Goal: Task Accomplishment & Management: Complete application form

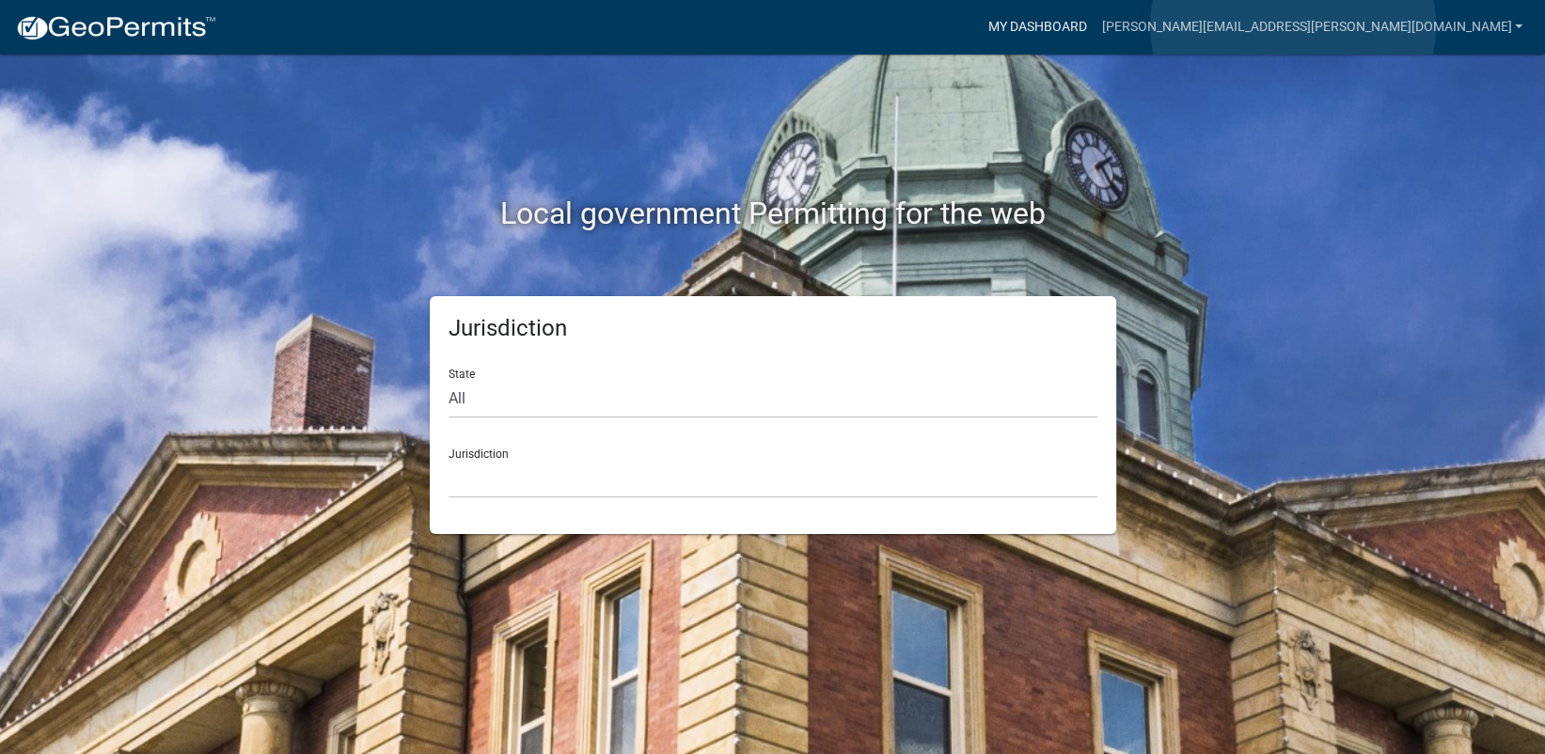
click at [1094, 25] on link "My Dashboard" at bounding box center [1037, 27] width 114 height 36
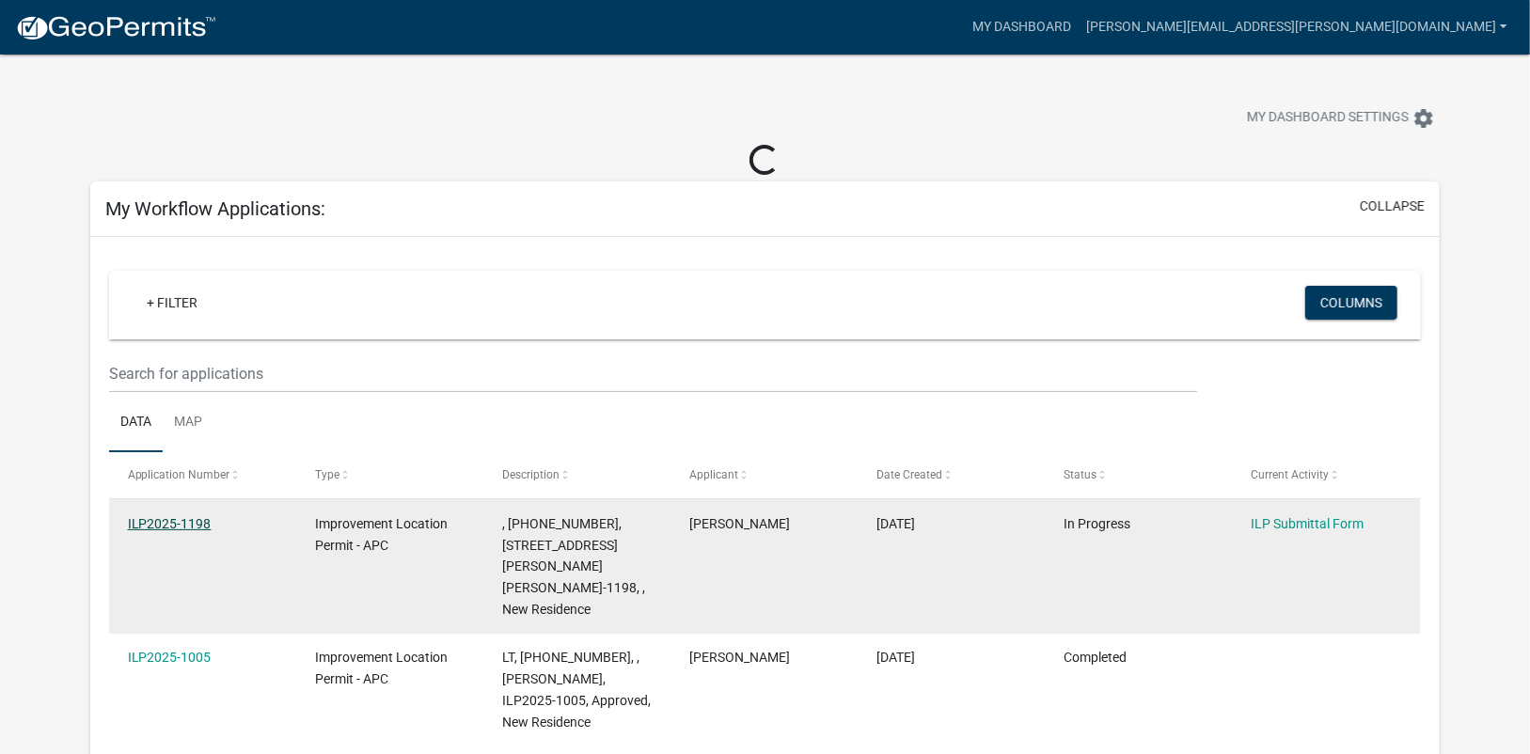
click at [179, 522] on link "ILP2025-1198" at bounding box center [170, 523] width 84 height 15
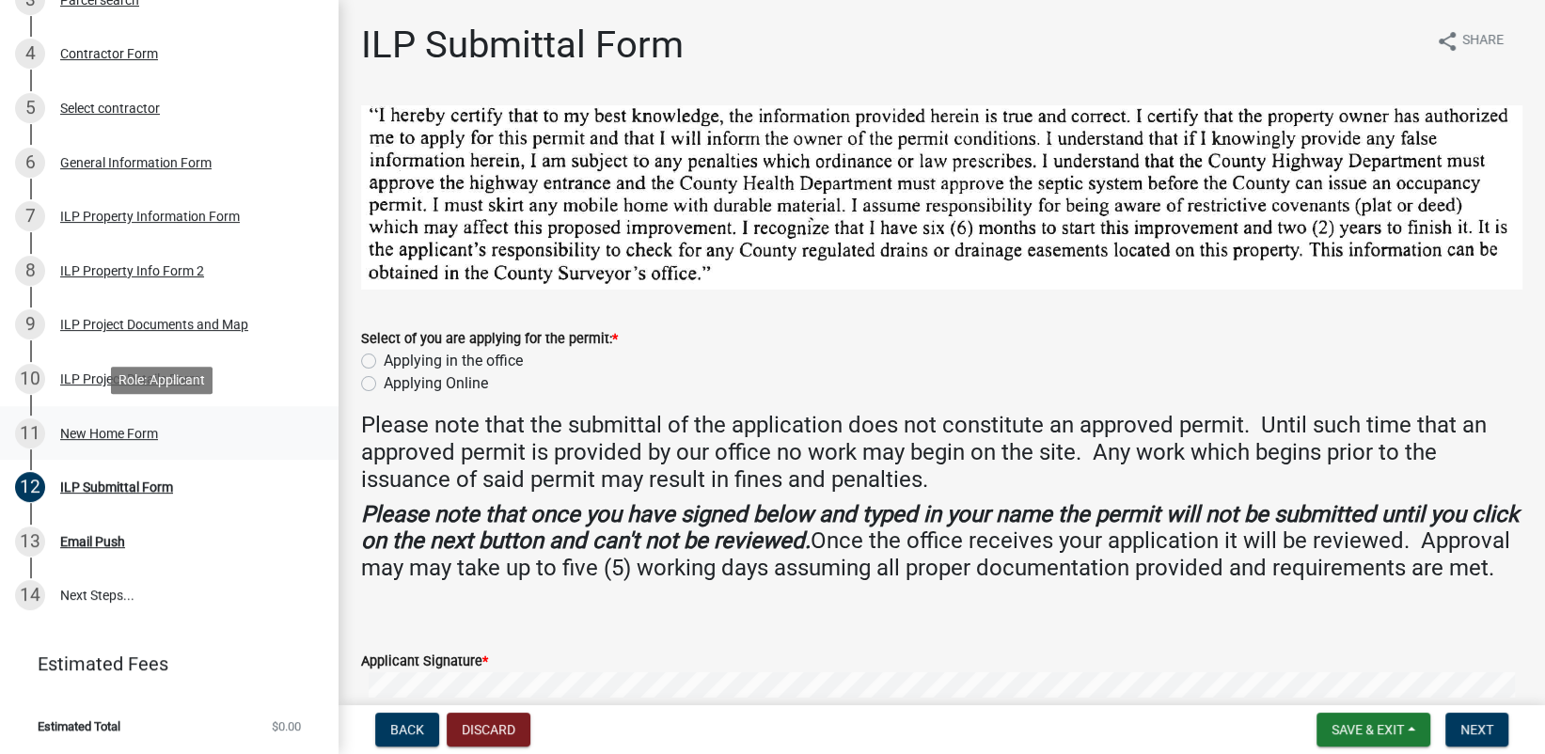
scroll to position [437, 0]
click at [119, 433] on div "New Home Form" at bounding box center [109, 432] width 98 height 13
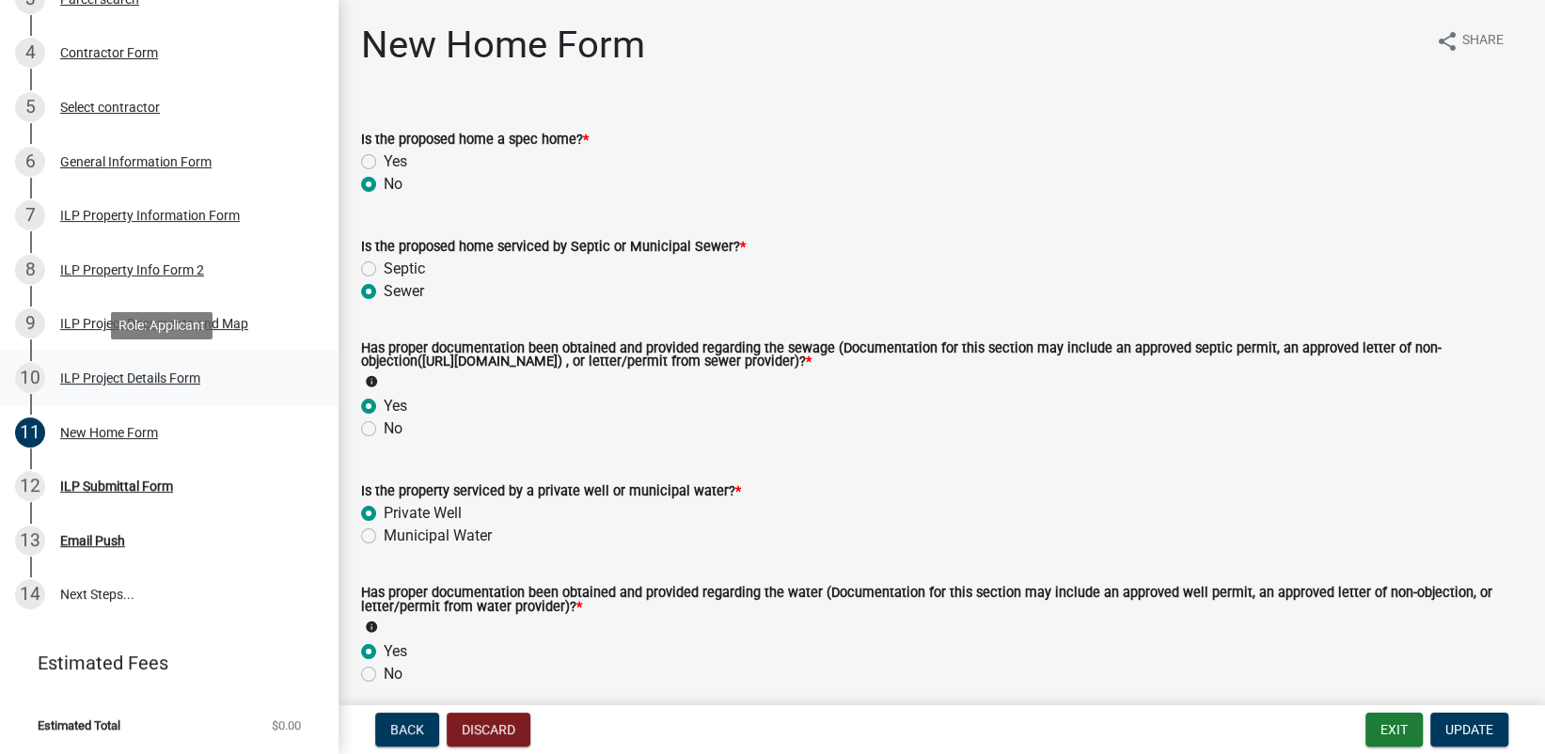
click at [116, 377] on div "ILP Project Details Form" at bounding box center [130, 377] width 140 height 13
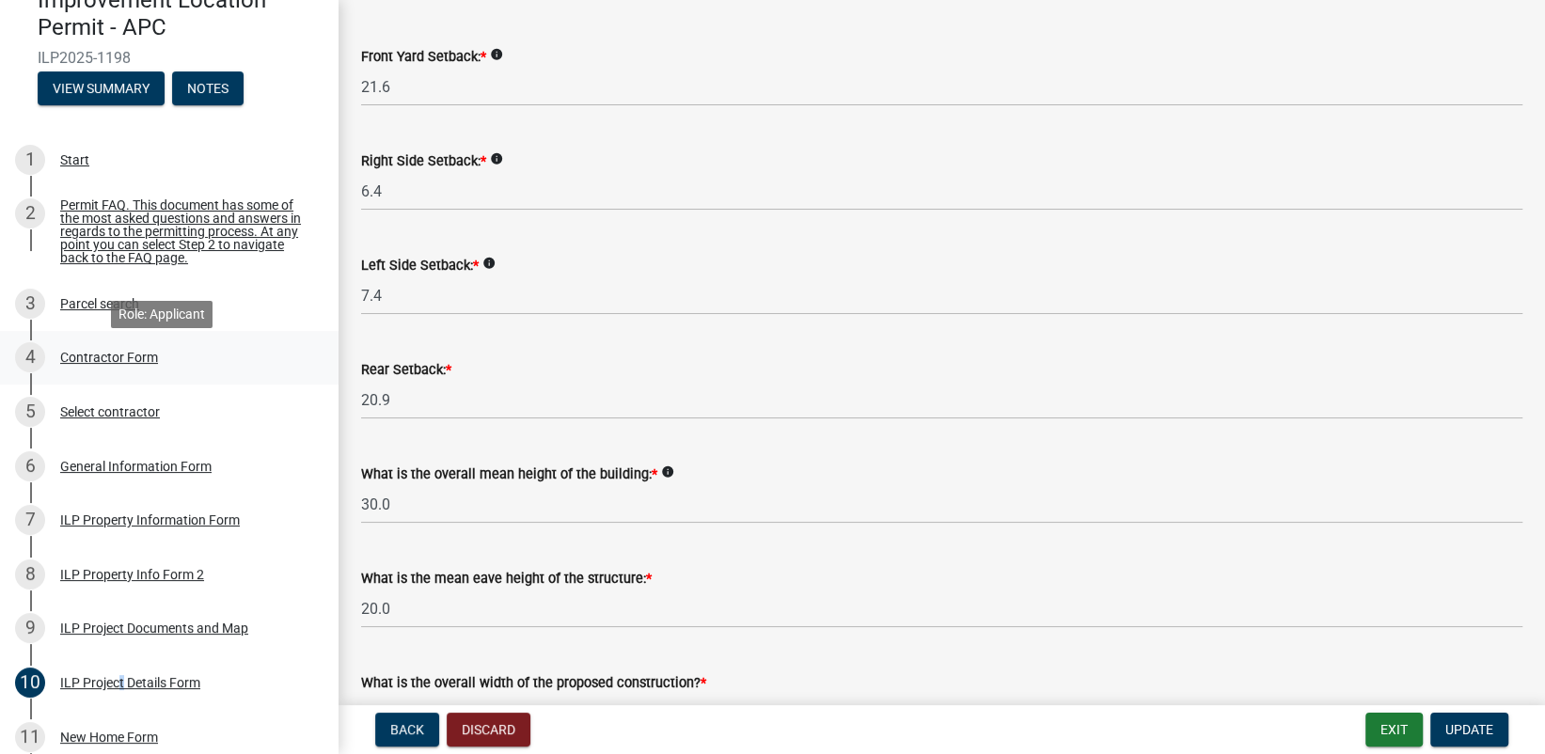
scroll to position [282, 0]
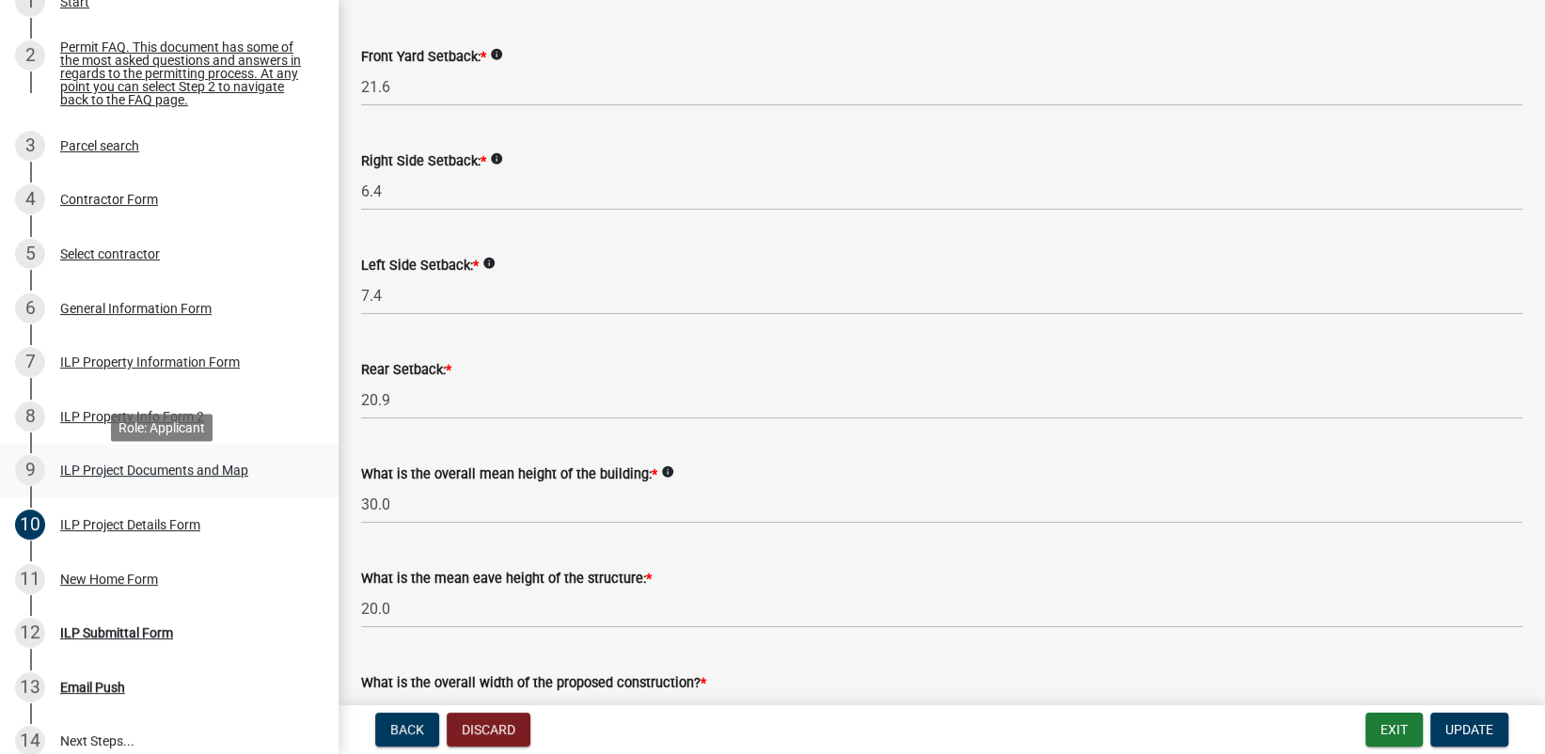
click at [143, 472] on div "ILP Project Documents and Map" at bounding box center [154, 470] width 188 height 13
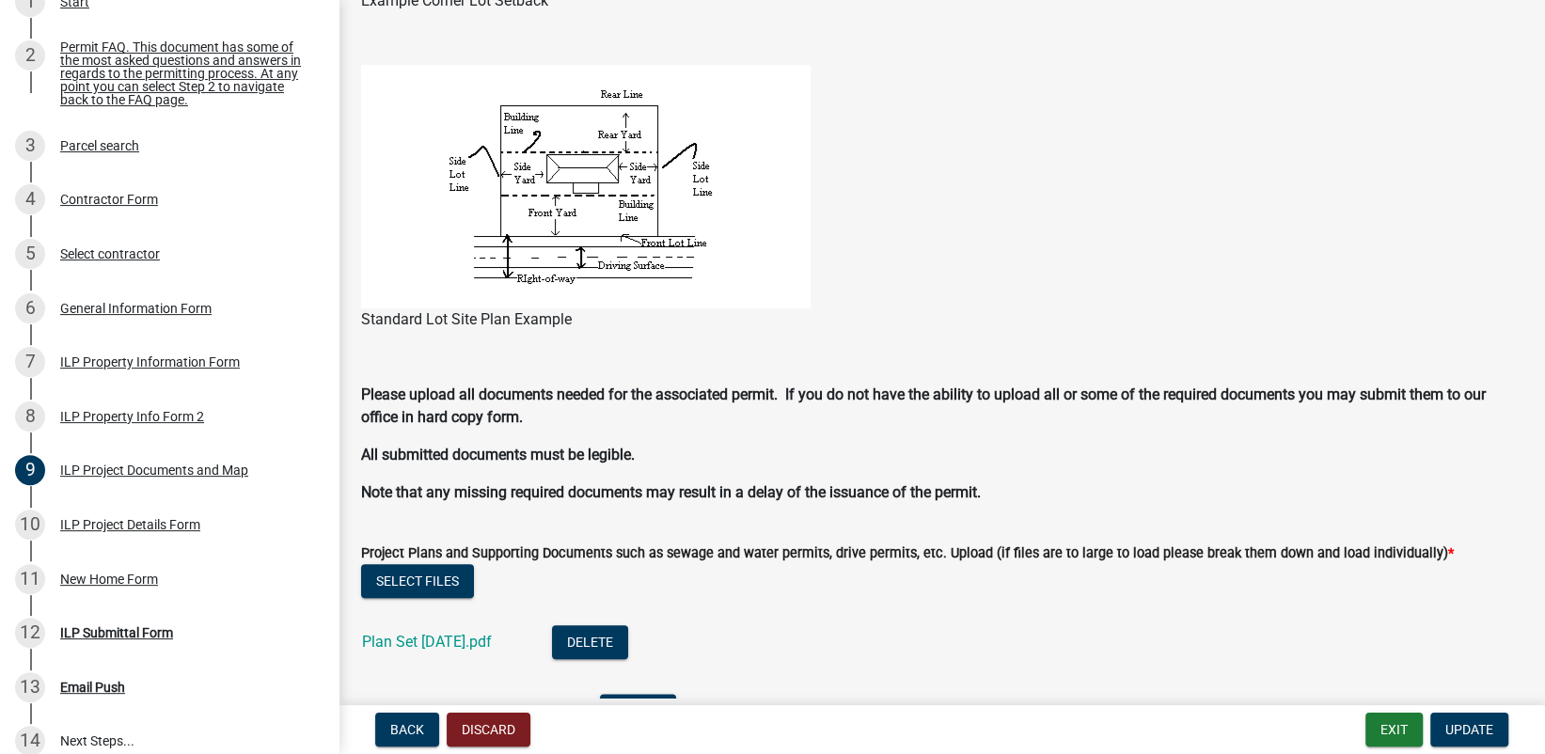
scroll to position [1975, 0]
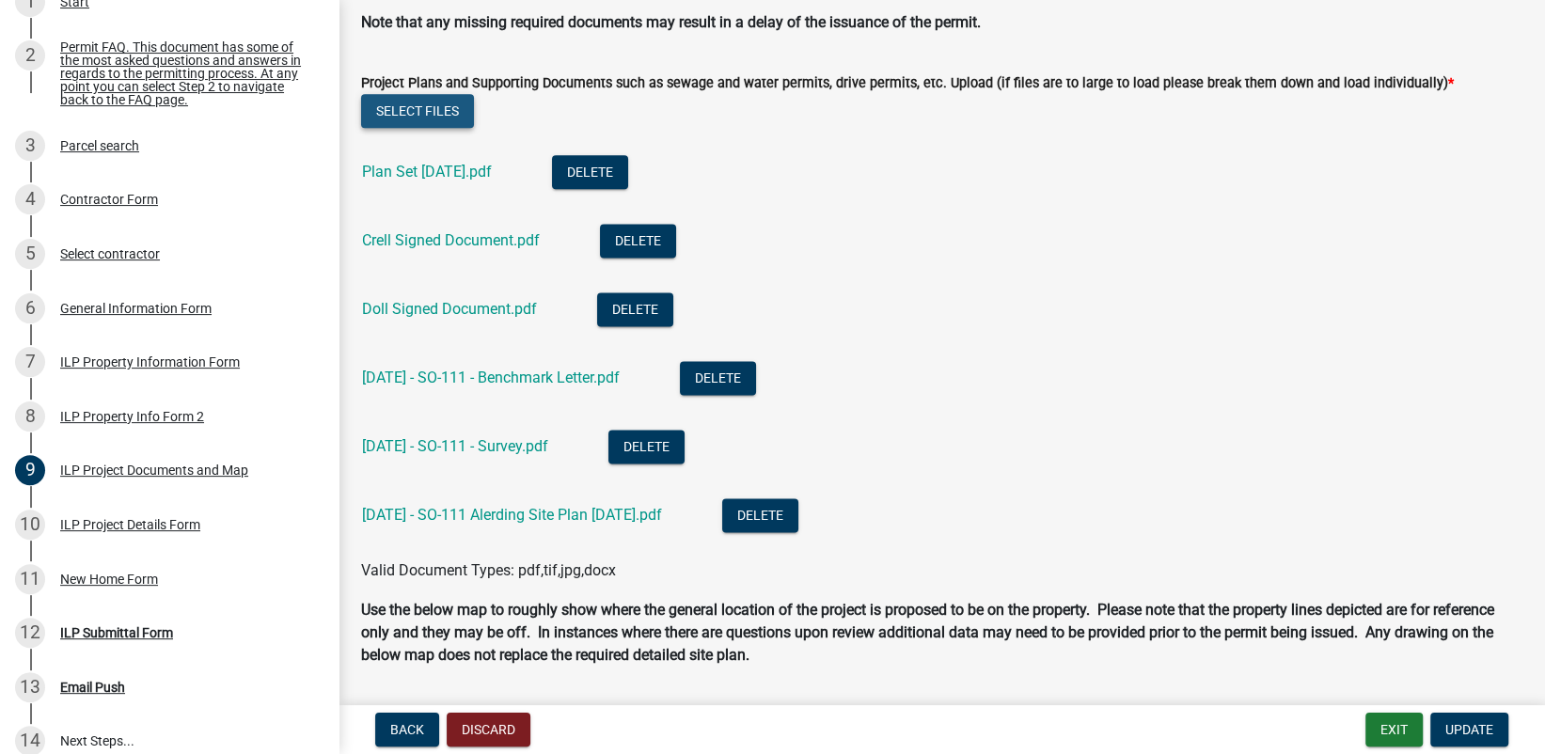
click at [420, 106] on button "Select files" at bounding box center [417, 111] width 113 height 34
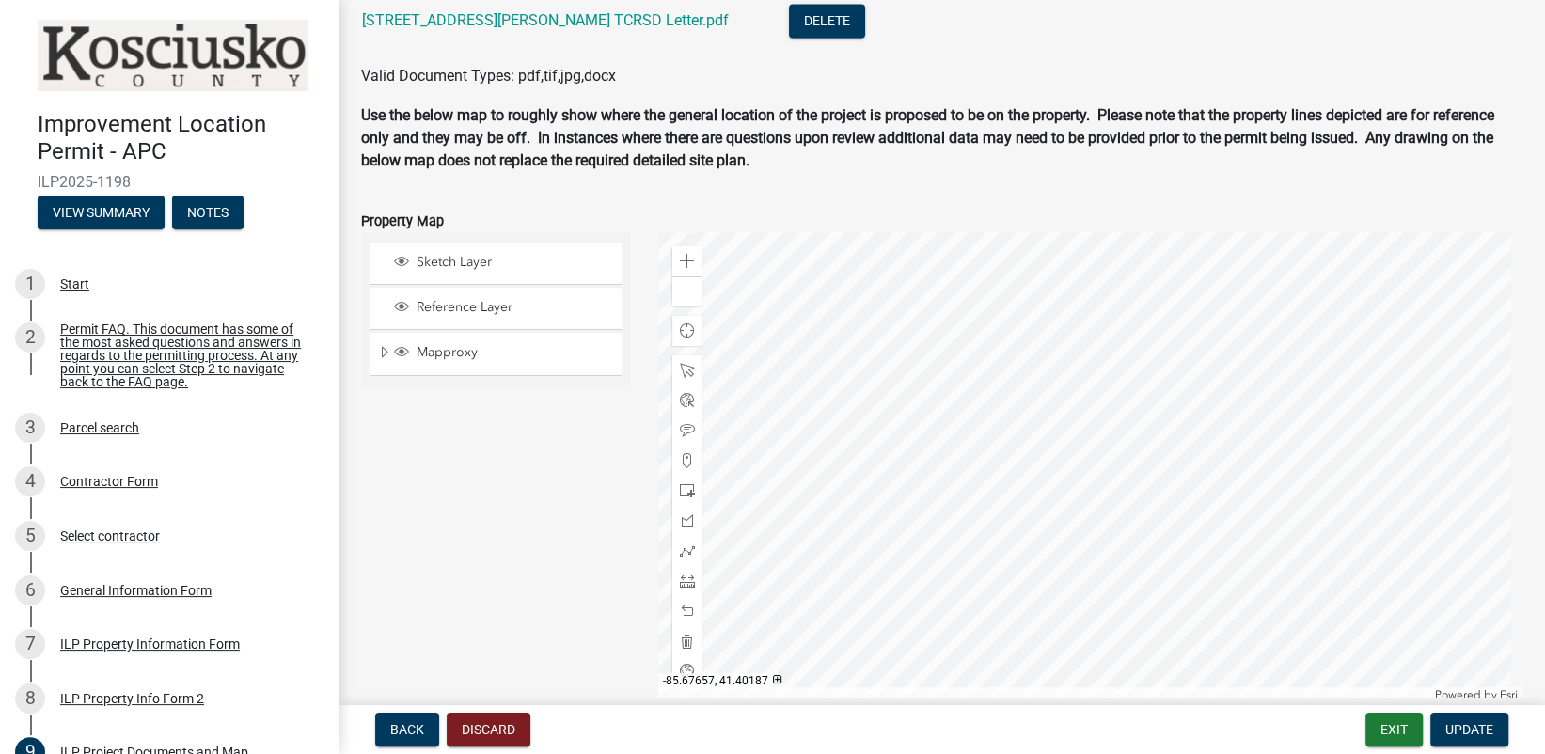
scroll to position [2632, 0]
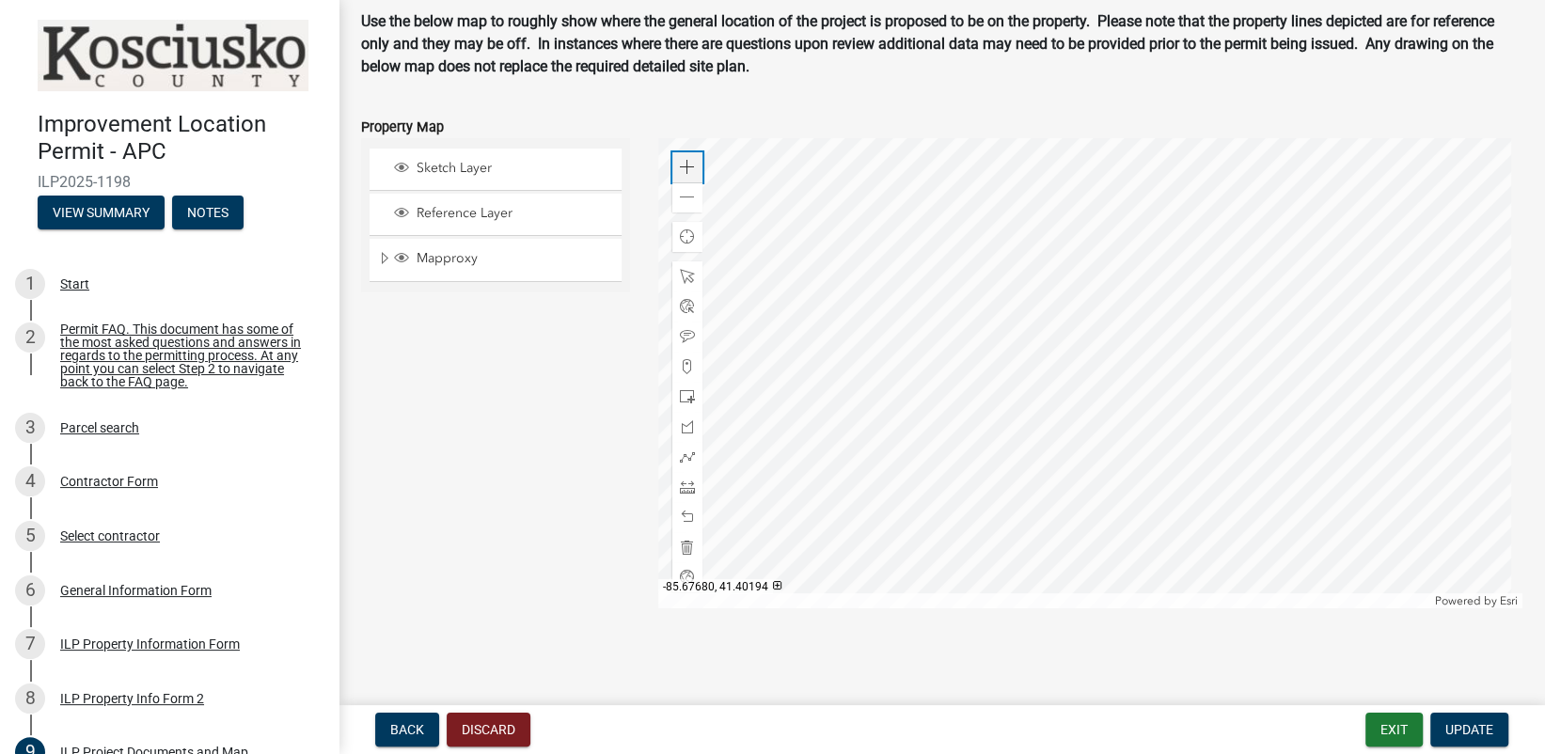
click at [683, 164] on span at bounding box center [687, 167] width 15 height 15
click at [1310, 186] on div at bounding box center [1090, 373] width 864 height 470
click at [1356, 503] on div at bounding box center [1090, 373] width 864 height 470
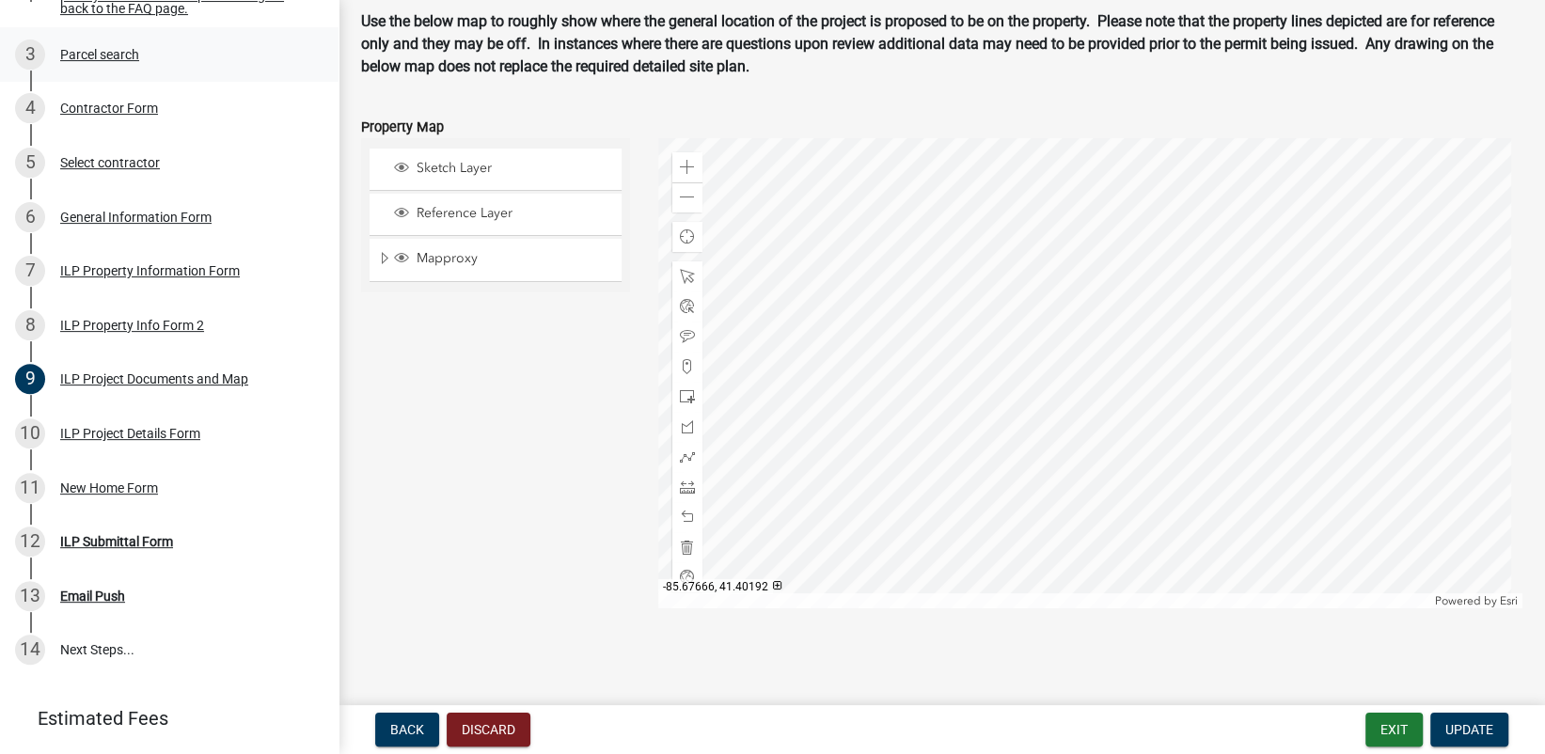
scroll to position [376, 0]
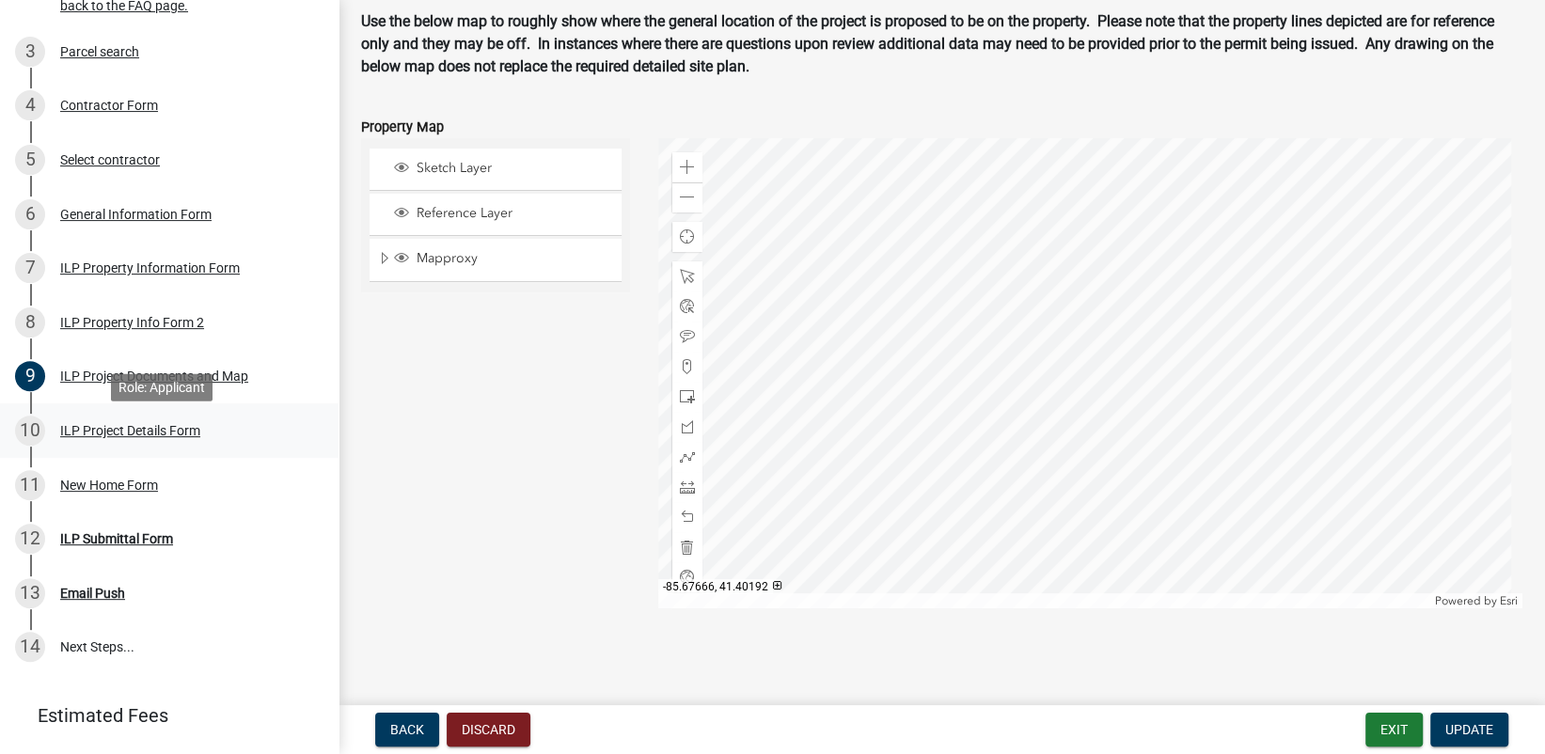
click at [126, 437] on div "ILP Project Details Form" at bounding box center [130, 430] width 140 height 13
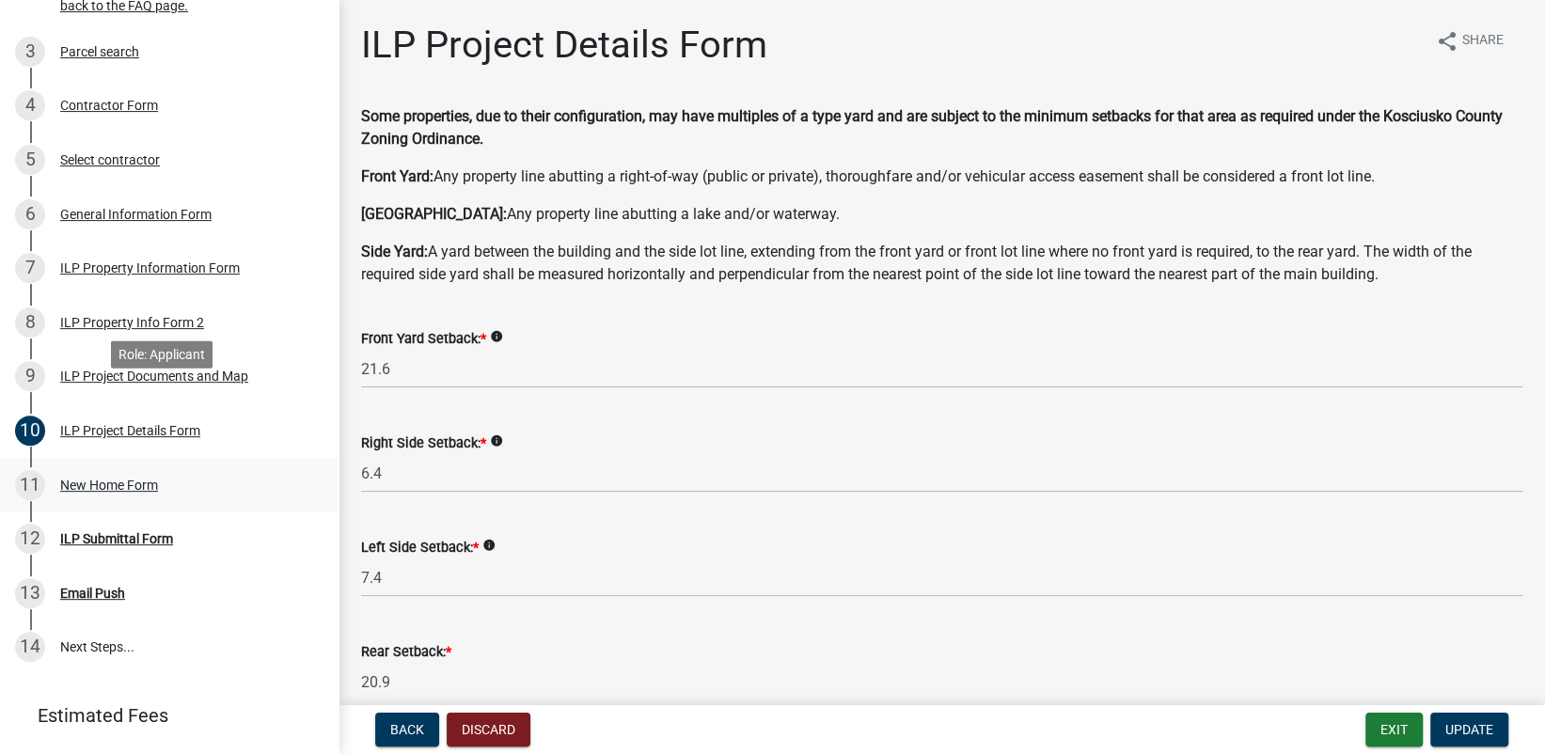
scroll to position [437, 0]
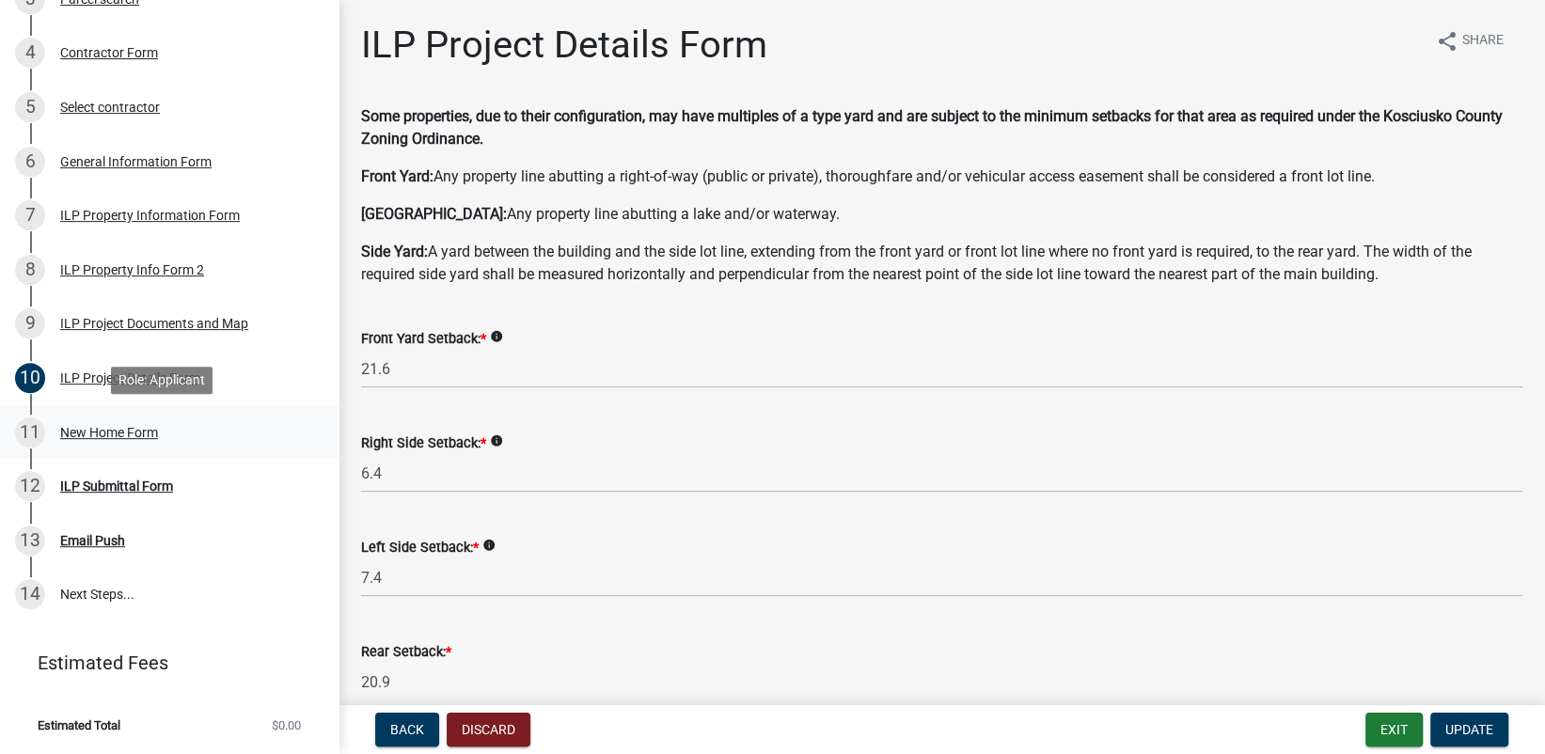
click at [66, 426] on div "New Home Form" at bounding box center [109, 432] width 98 height 13
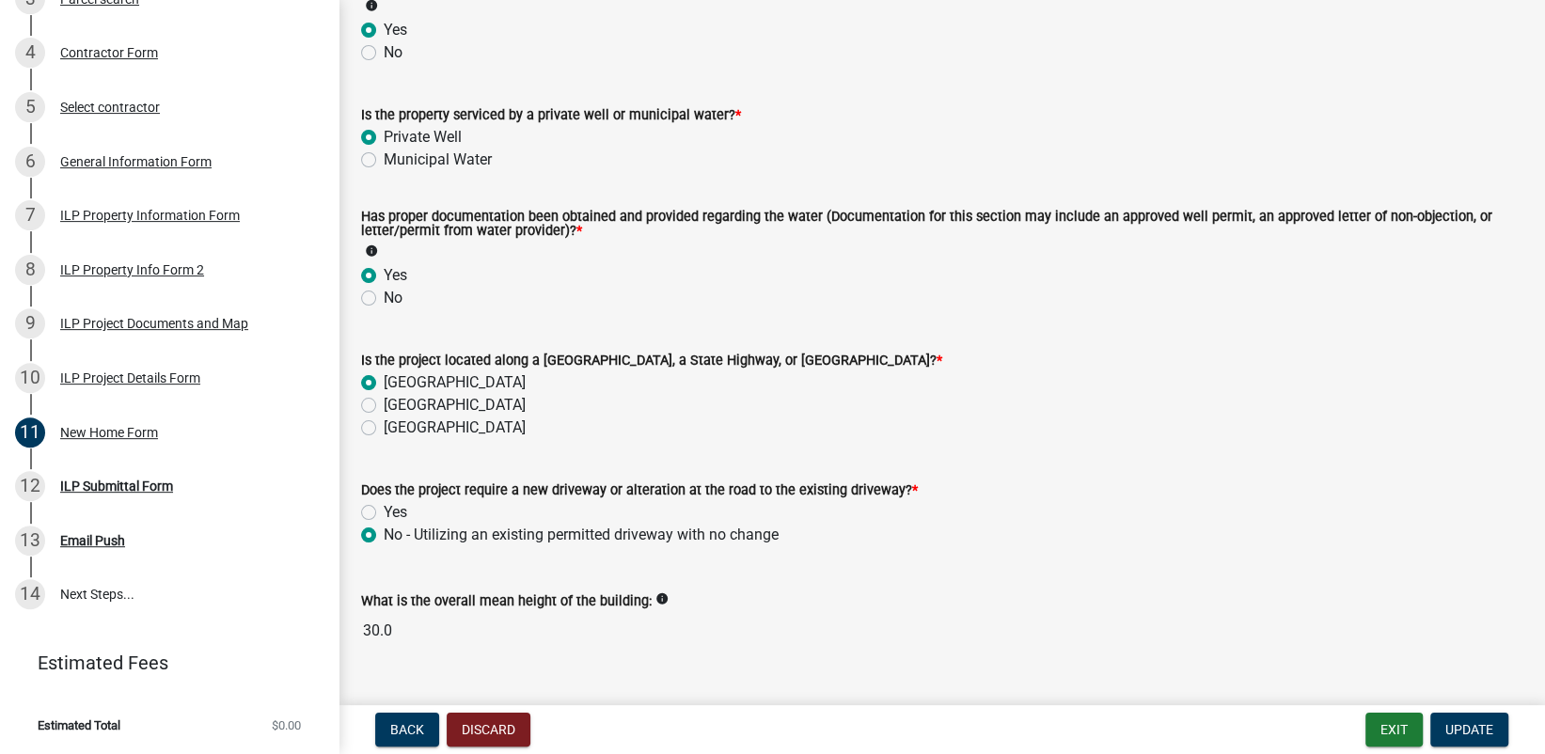
scroll to position [417, 0]
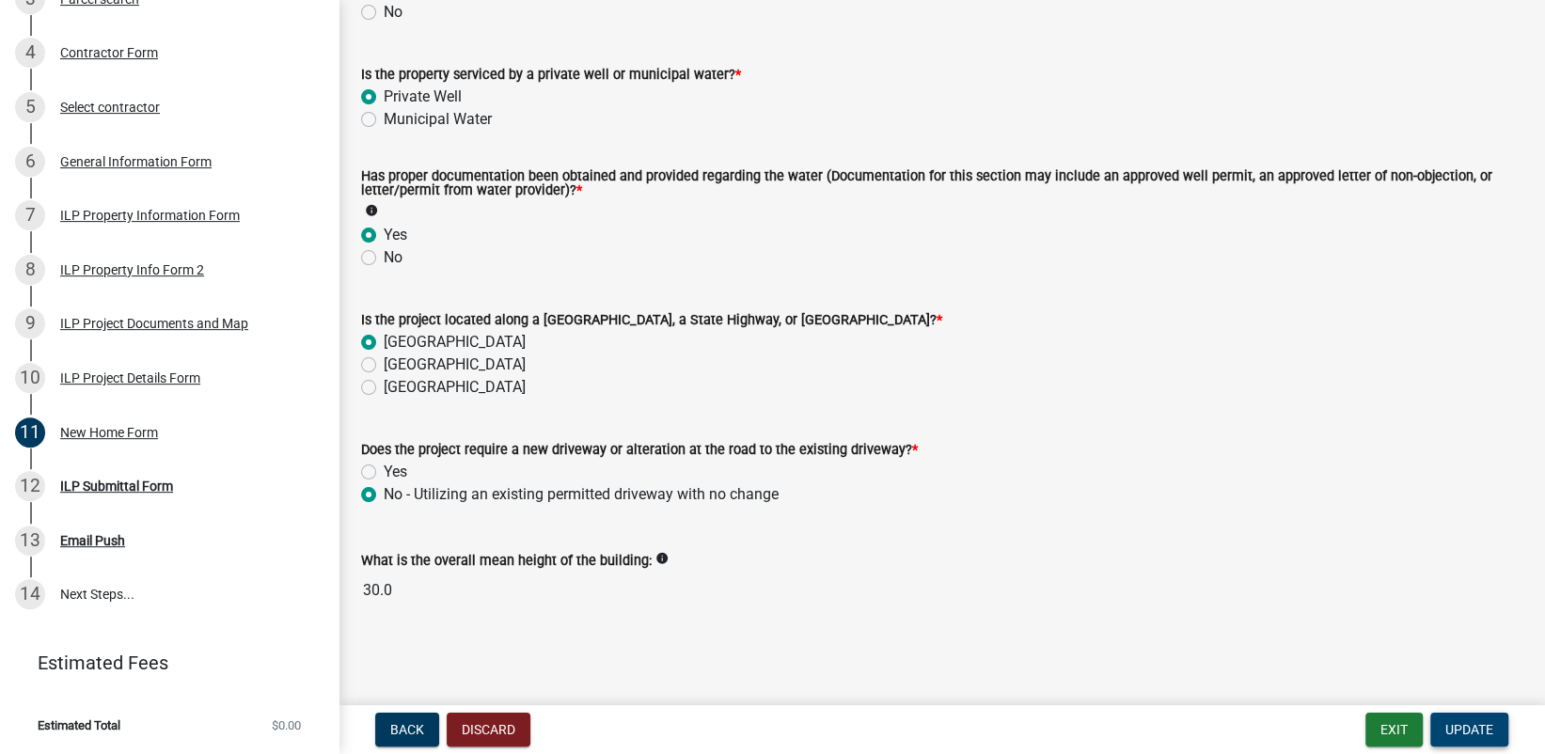
click at [1463, 727] on span "Update" at bounding box center [1469, 729] width 48 height 15
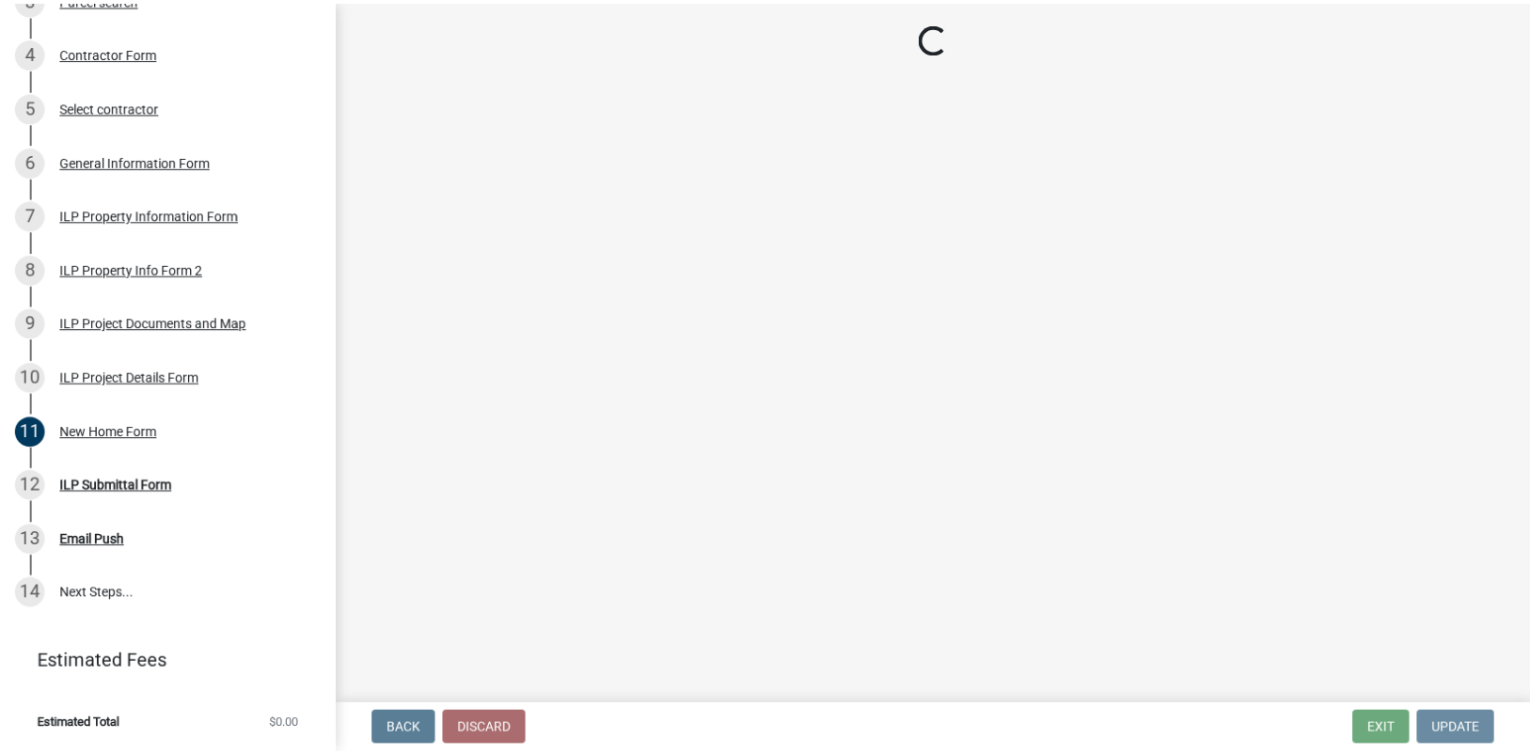
scroll to position [0, 0]
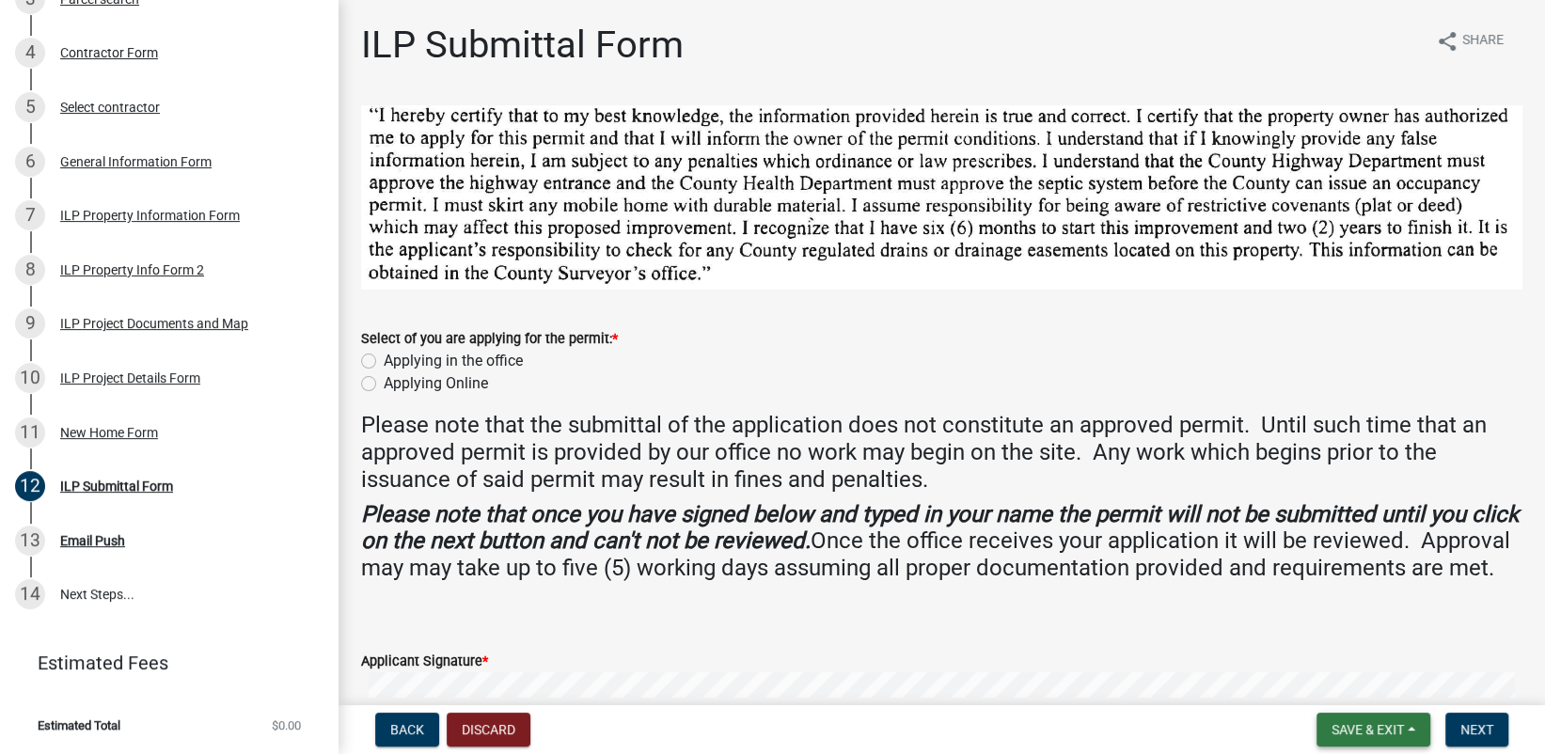
click at [1380, 727] on span "Save & Exit" at bounding box center [1367, 729] width 72 height 15
click at [1346, 675] on button "Save & Exit" at bounding box center [1355, 680] width 150 height 45
